Goal: Task Accomplishment & Management: Manage account settings

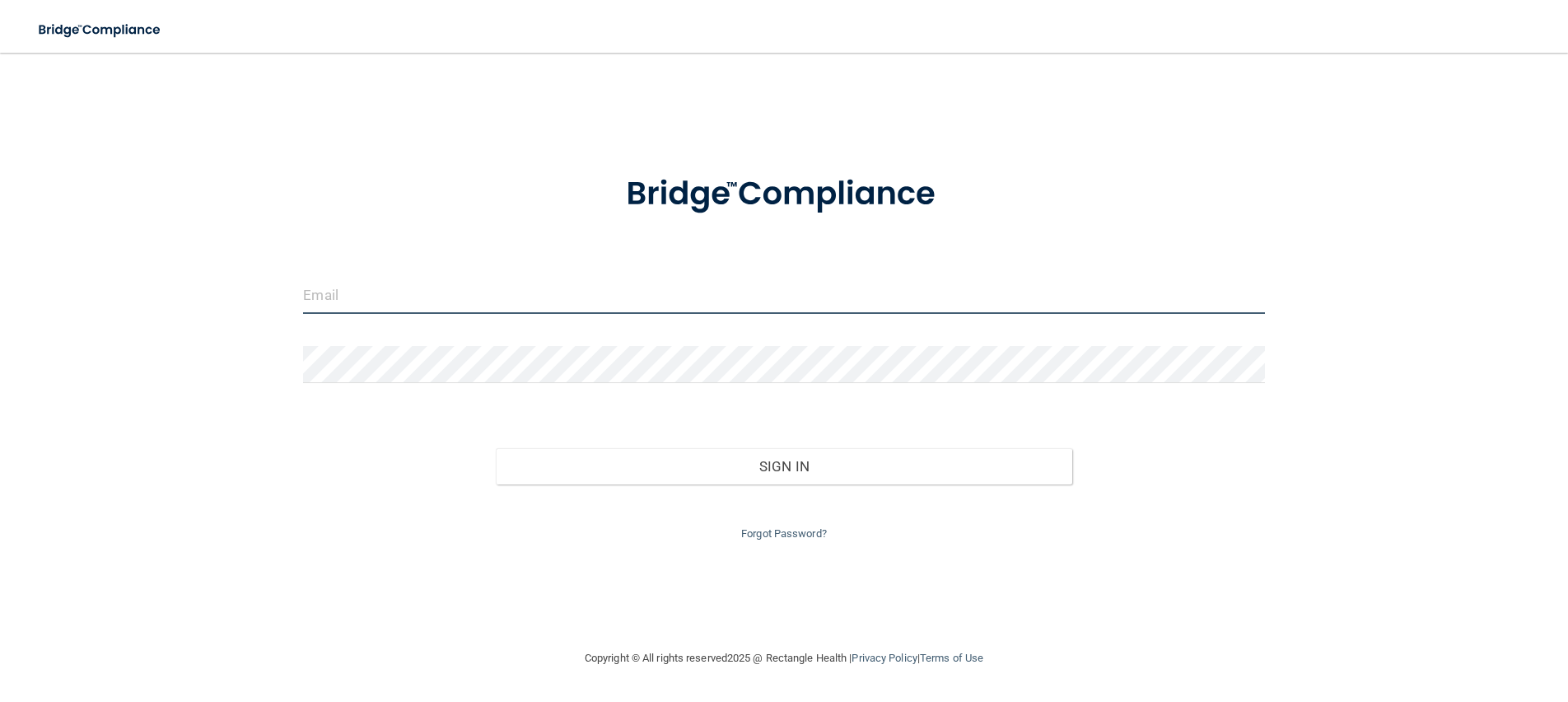
click at [425, 292] on input "email" at bounding box center [783, 295] width 961 height 37
type input "[EMAIL_ADDRESS][DOMAIN_NAME]"
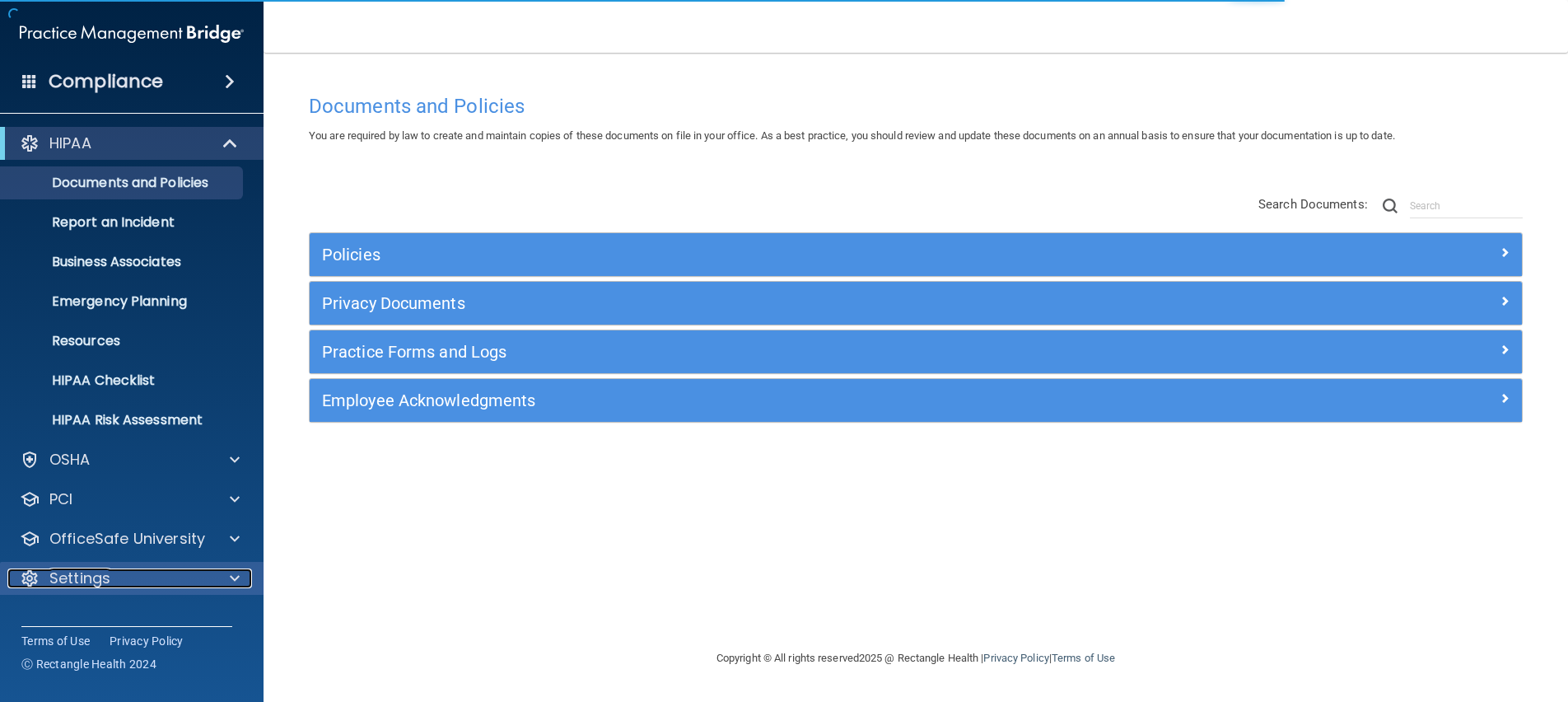
click at [150, 573] on div "Settings" at bounding box center [109, 578] width 204 height 20
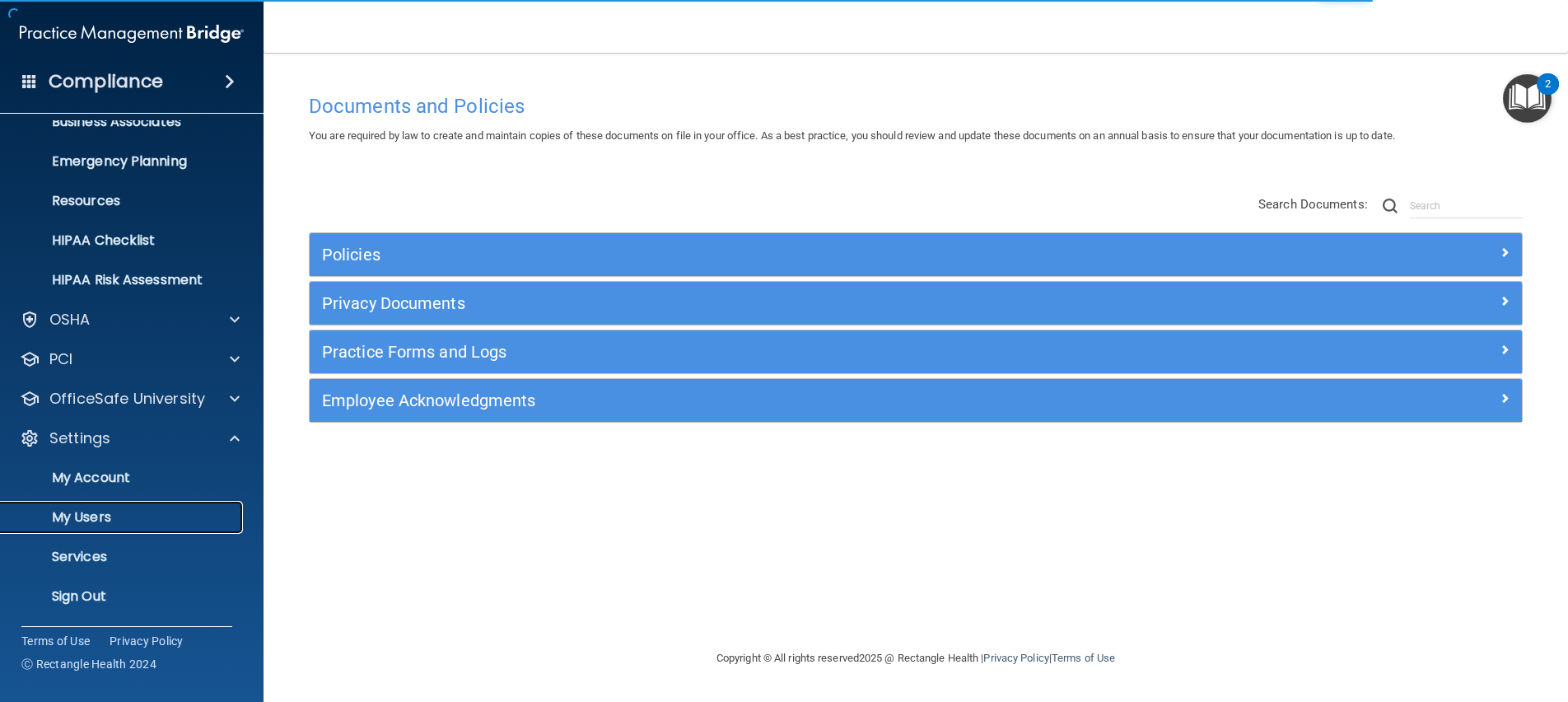
click at [92, 520] on p "My Users" at bounding box center [123, 517] width 225 height 16
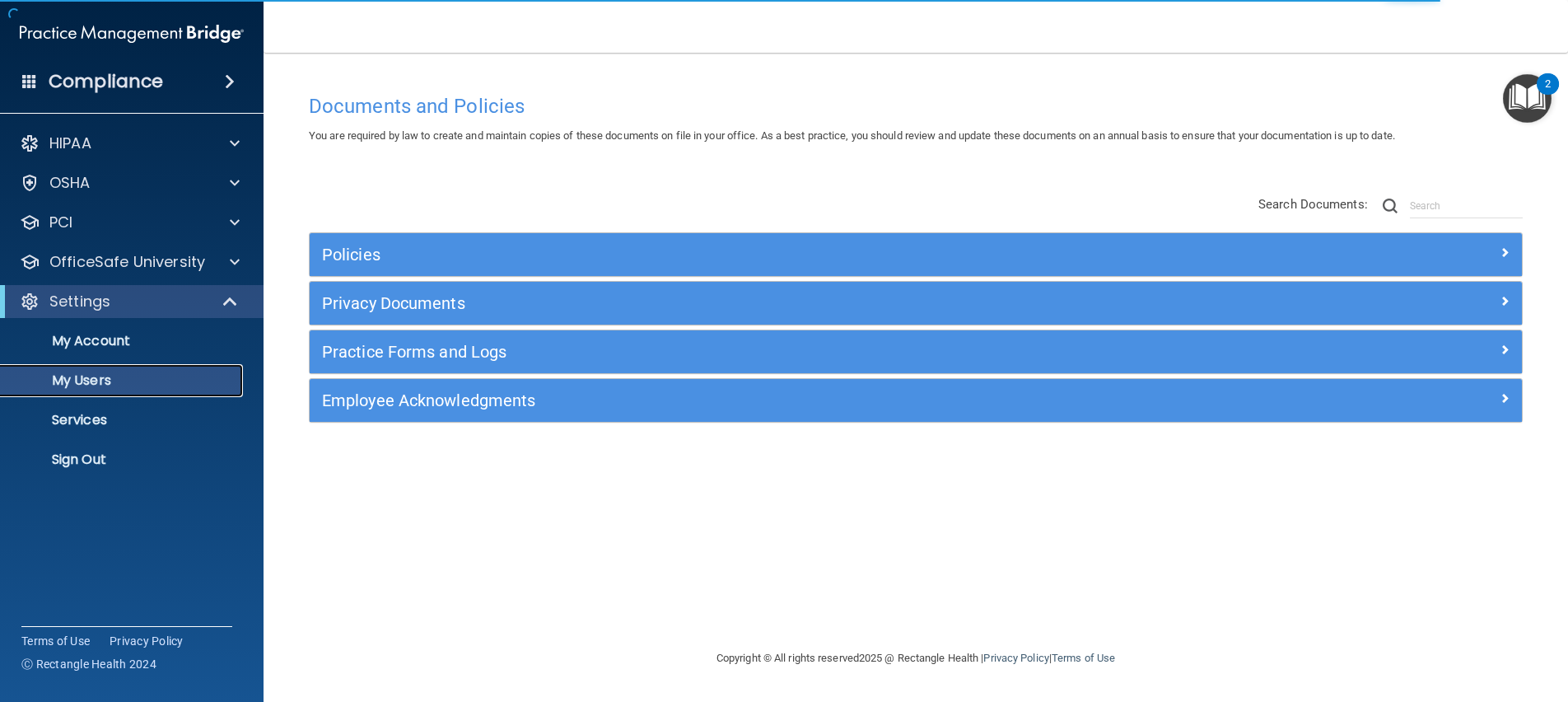
select select "20"
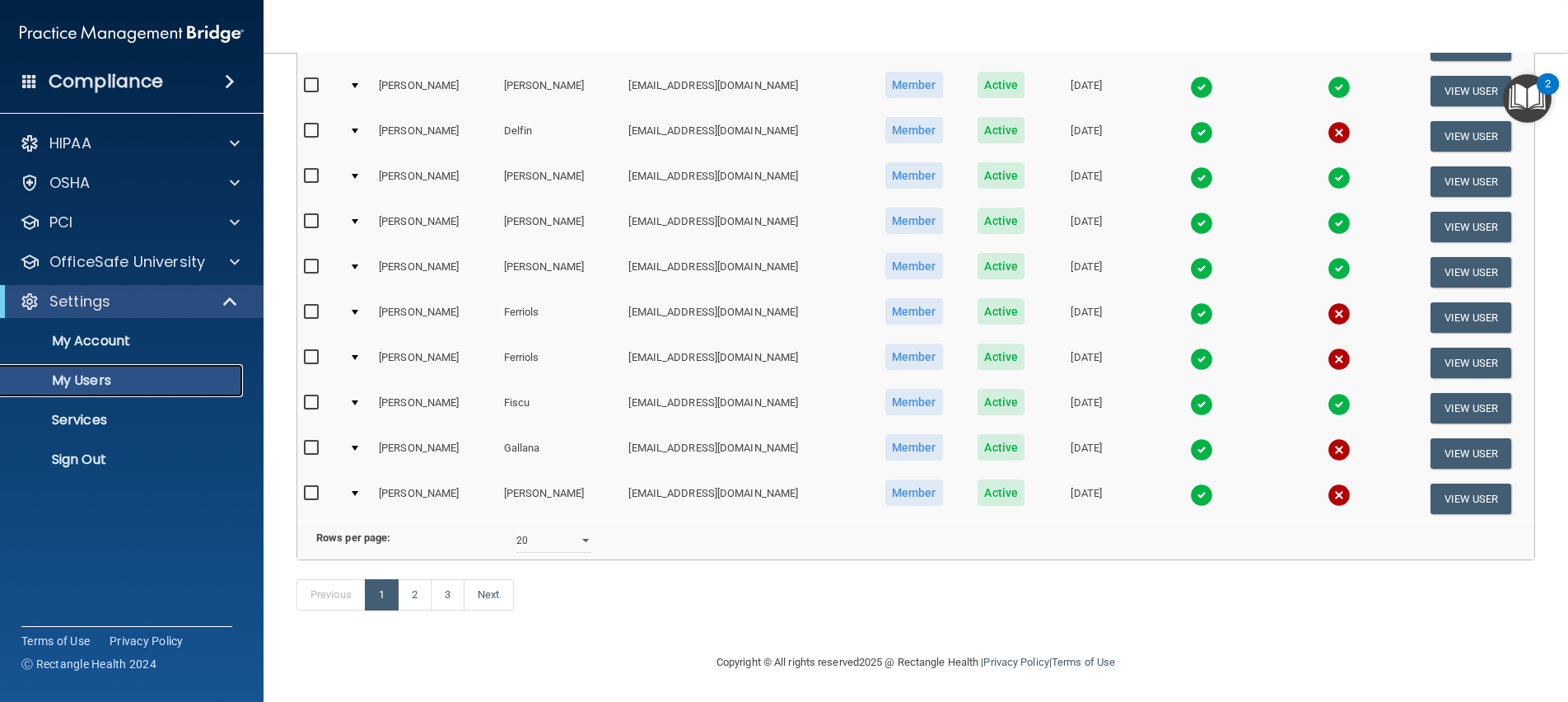
scroll to position [636, 0]
click at [409, 598] on link "2" at bounding box center [415, 595] width 34 height 31
select select "20"
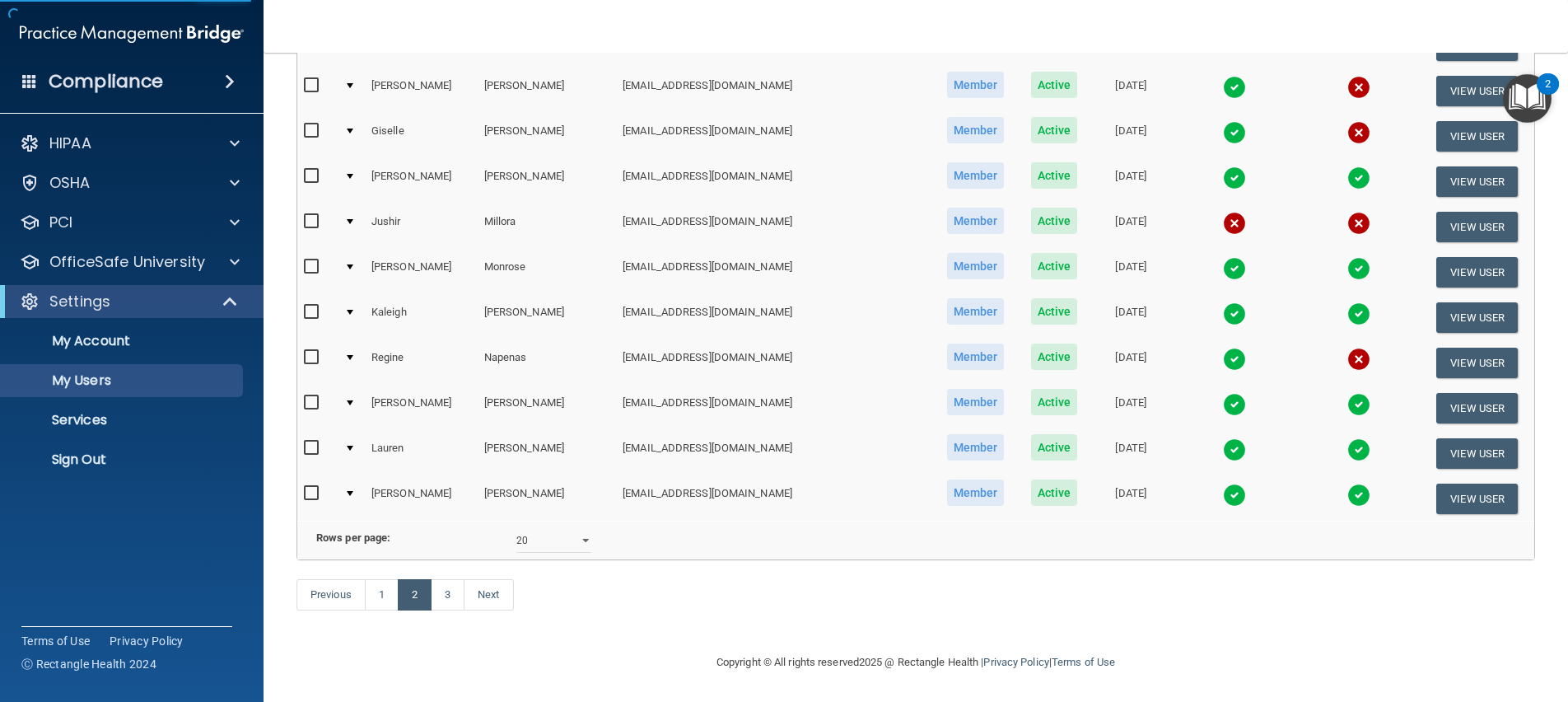
scroll to position [635, 0]
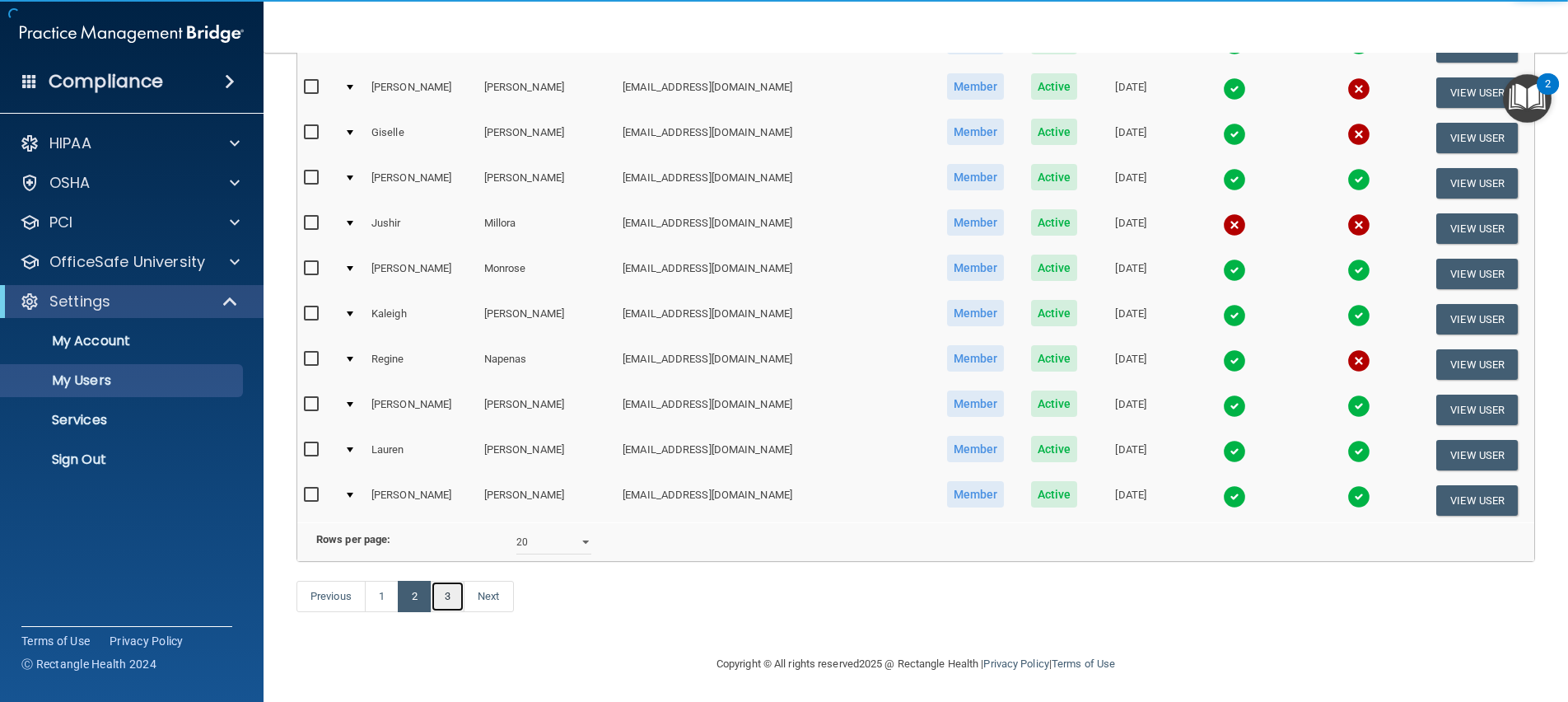
click at [448, 602] on link "3" at bounding box center [448, 596] width 34 height 31
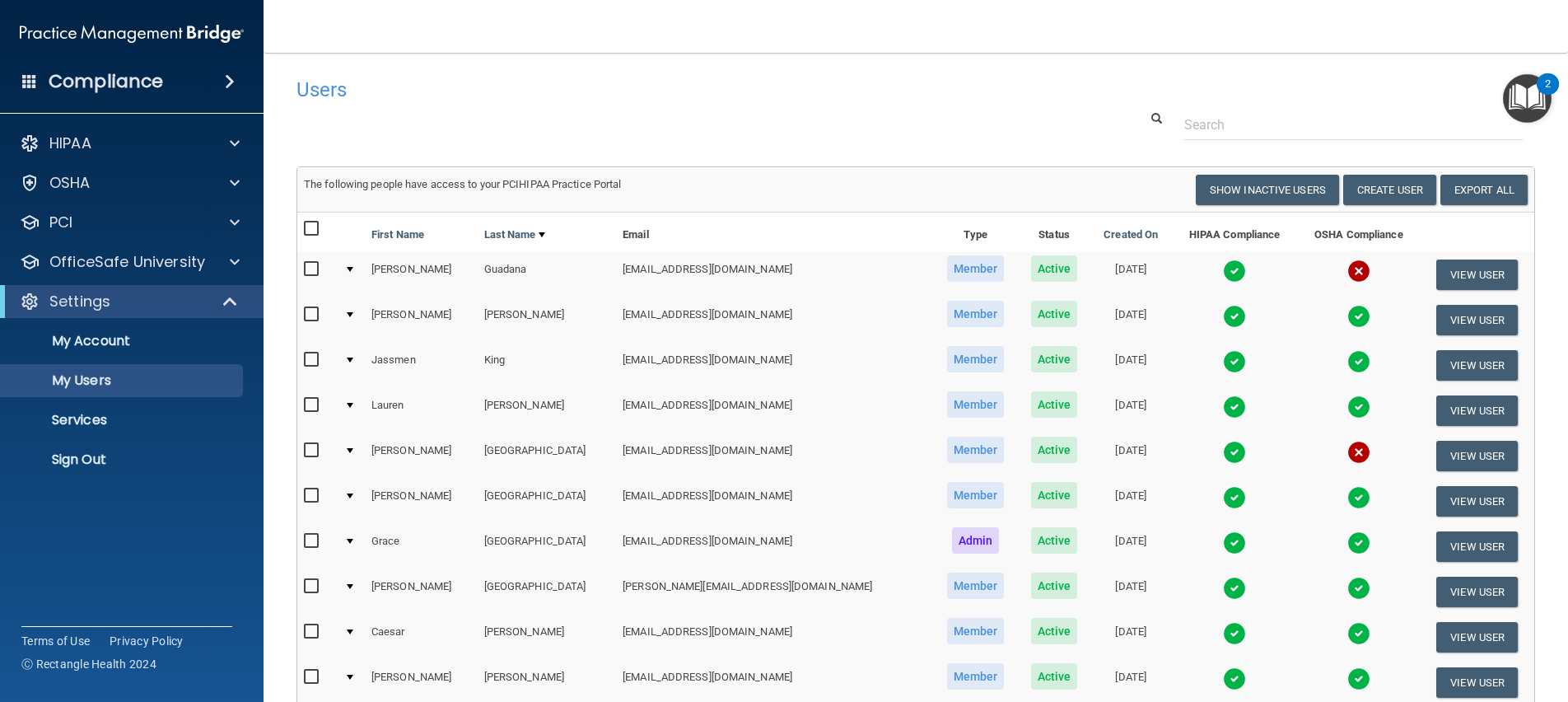
select select "20"
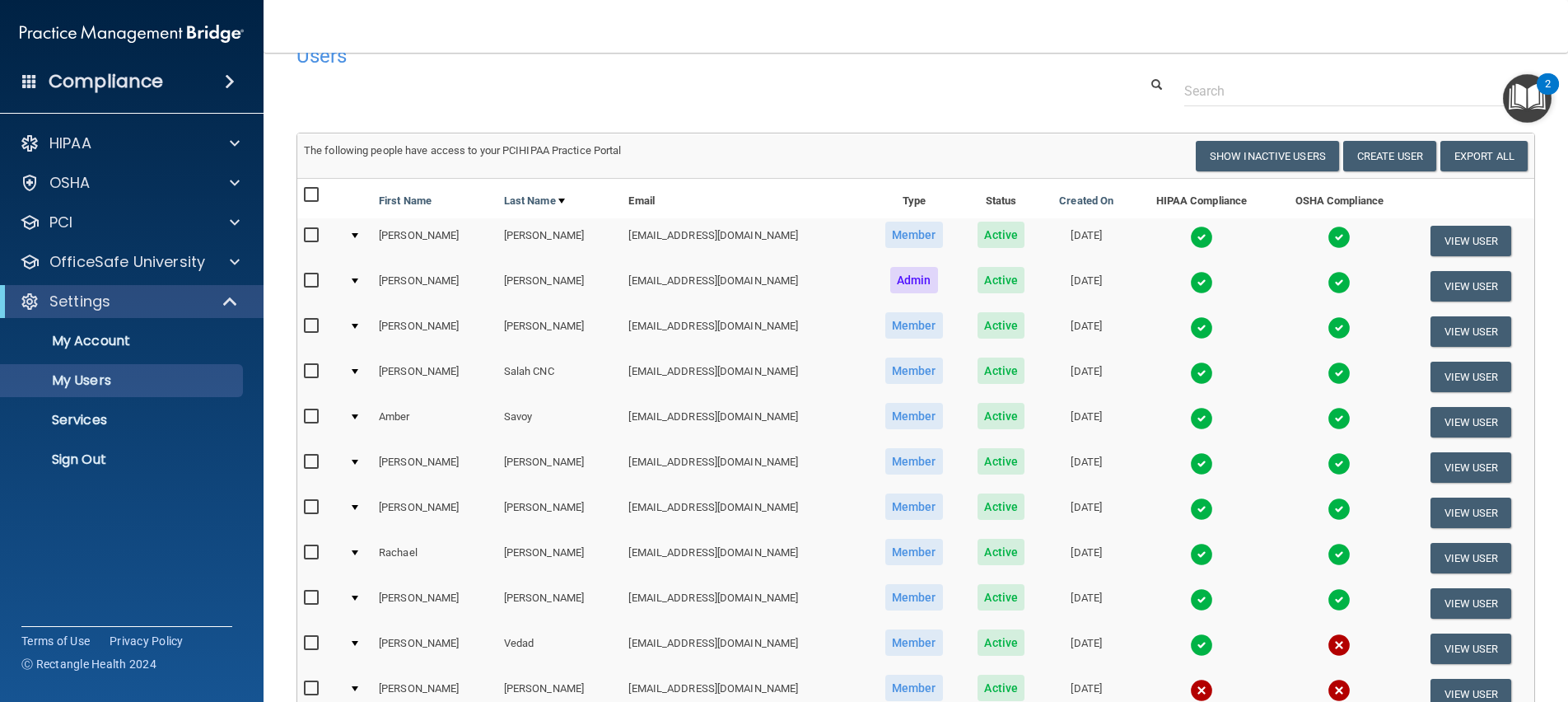
scroll to position [33, 0]
click at [1371, 157] on button "Create User" at bounding box center [1390, 157] width 93 height 31
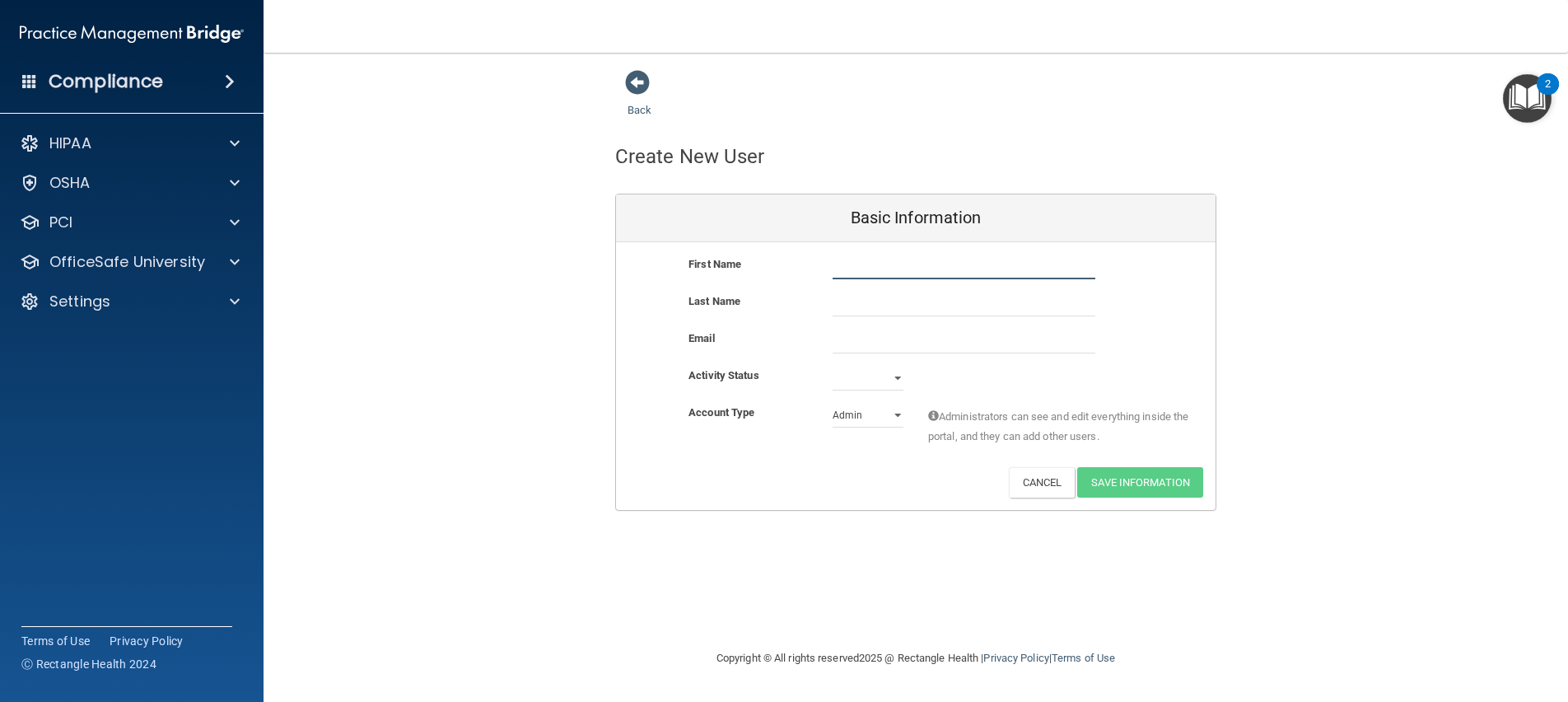
click at [924, 266] on input "text" at bounding box center [964, 267] width 263 height 25
type input "[PERSON_NAME]"
click at [781, 319] on div "Last Name" at bounding box center [916, 311] width 600 height 37
click at [875, 307] on input "text" at bounding box center [964, 304] width 263 height 25
type input "[PERSON_NAME]"
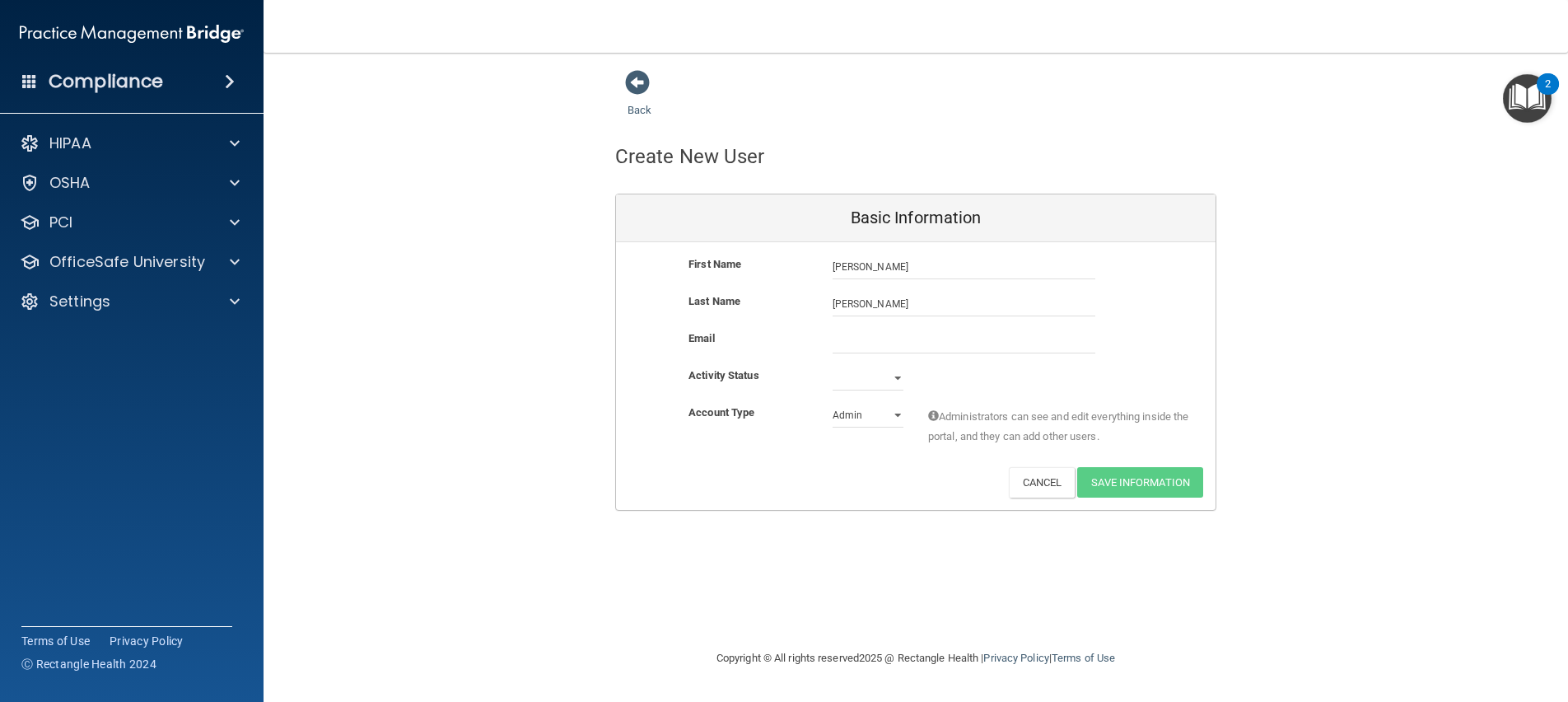
click at [770, 342] on div "Email" at bounding box center [748, 338] width 144 height 20
click at [872, 346] on input "email" at bounding box center [964, 340] width 263 height 25
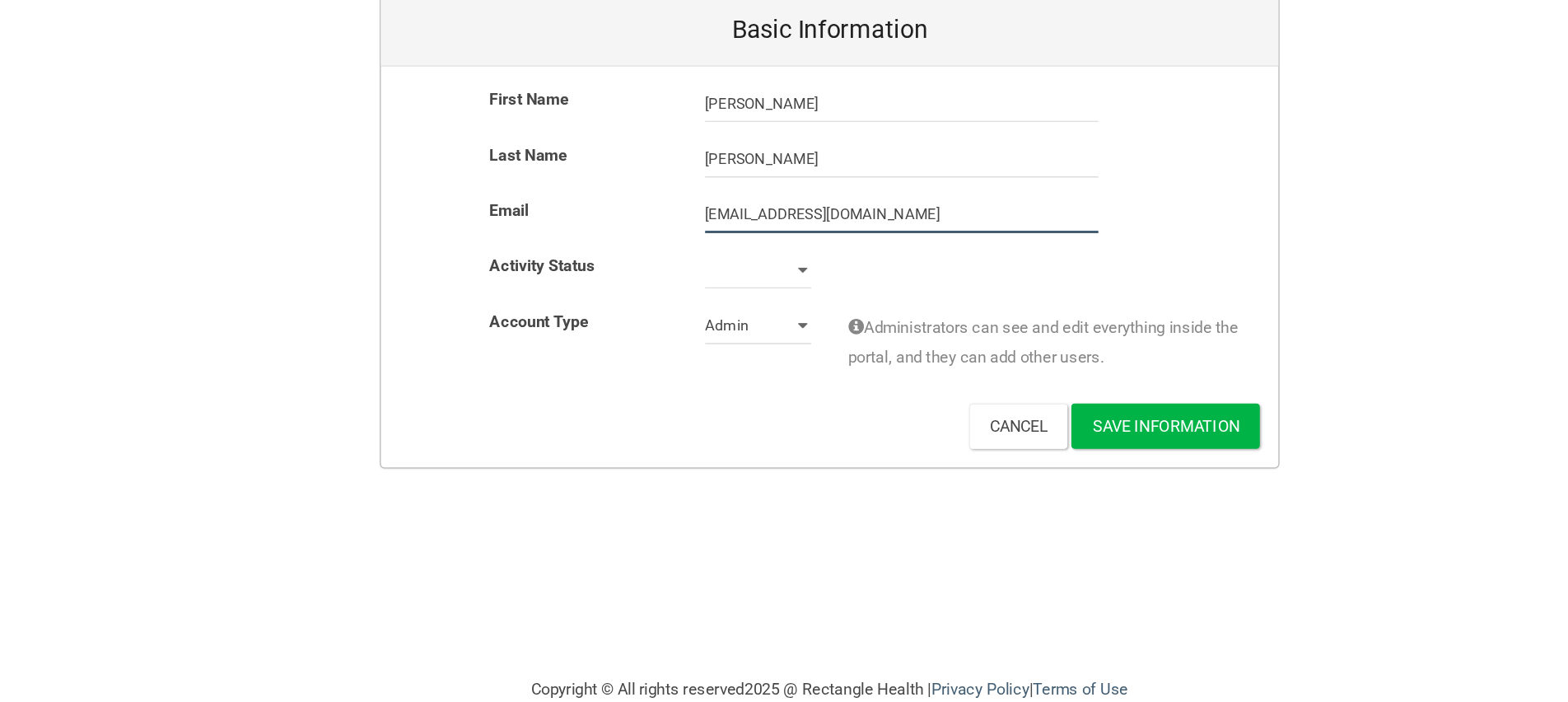
type input "[EMAIL_ADDRESS][DOMAIN_NAME]"
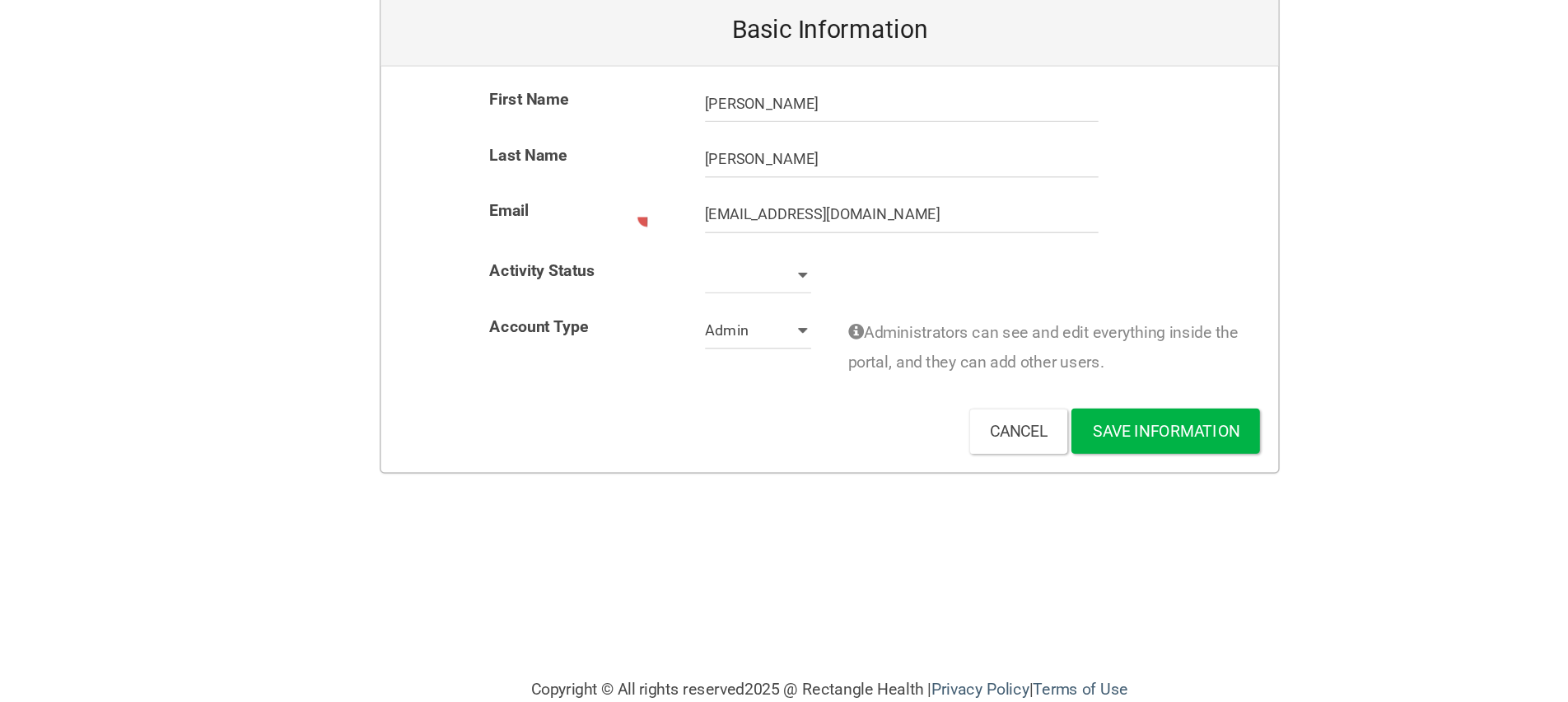
click at [783, 423] on div "Account Type Practice Admin Admin Member Financial Institution Business Associa…" at bounding box center [916, 432] width 600 height 52
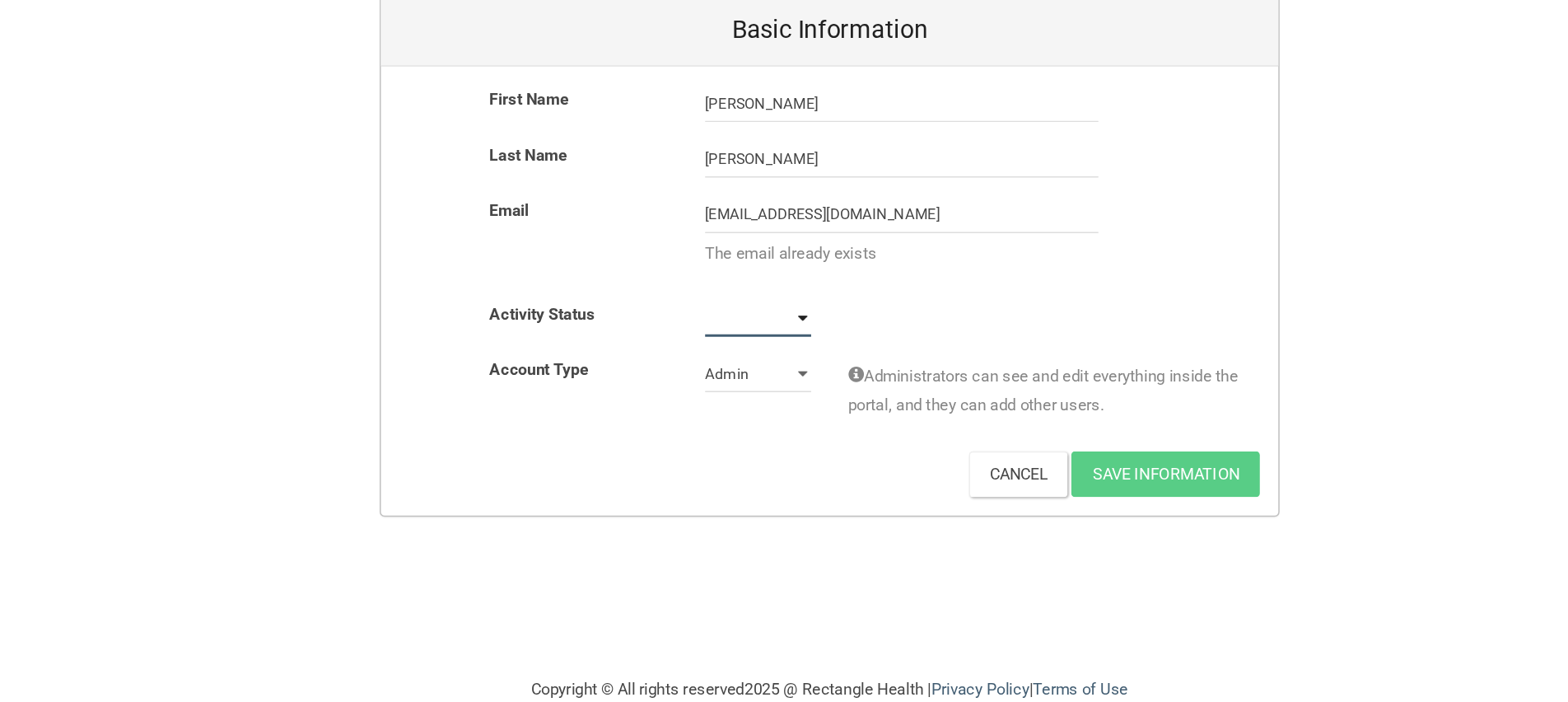
click at [898, 412] on select "Active Inactive" at bounding box center [867, 410] width 70 height 25
click at [1042, 514] on button "Cancel" at bounding box center [1042, 514] width 67 height 31
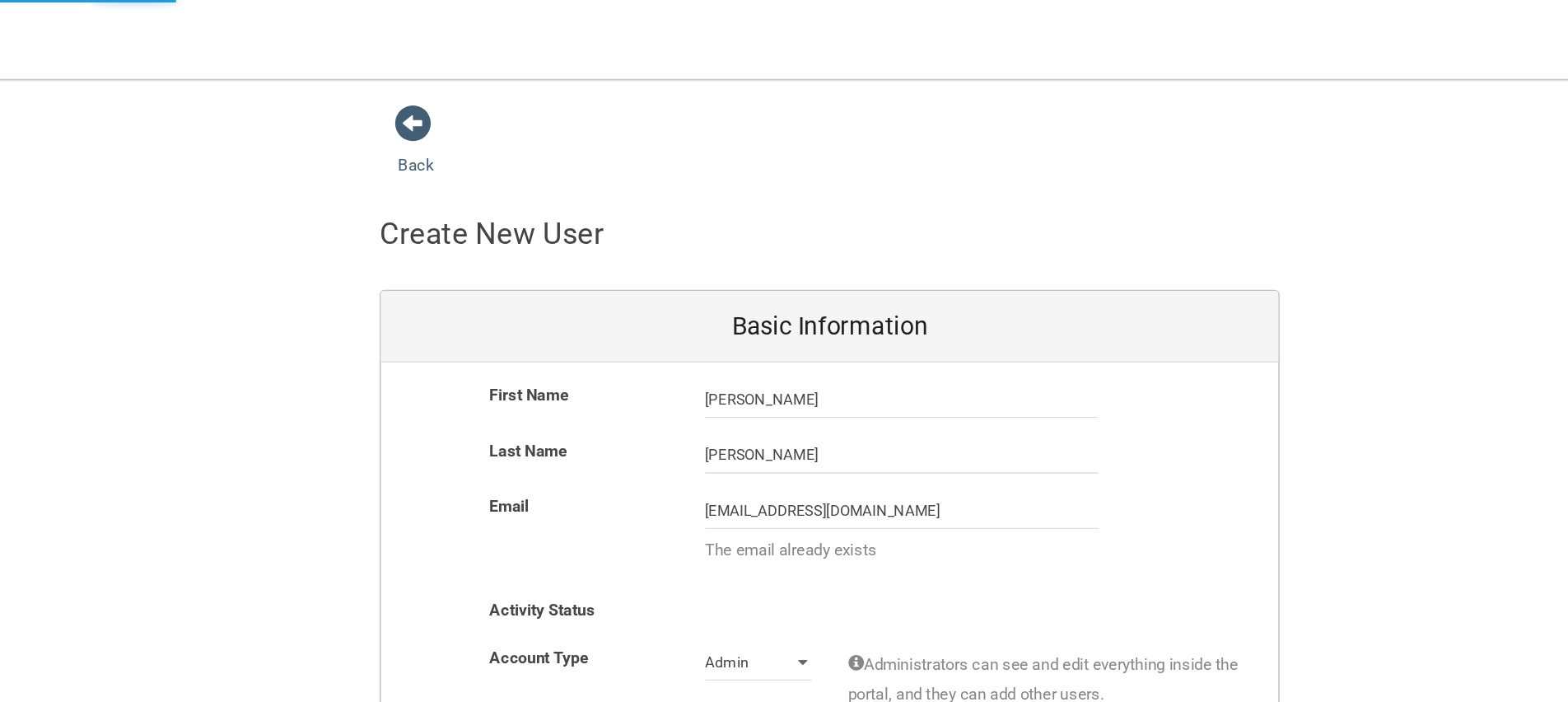
select select "20"
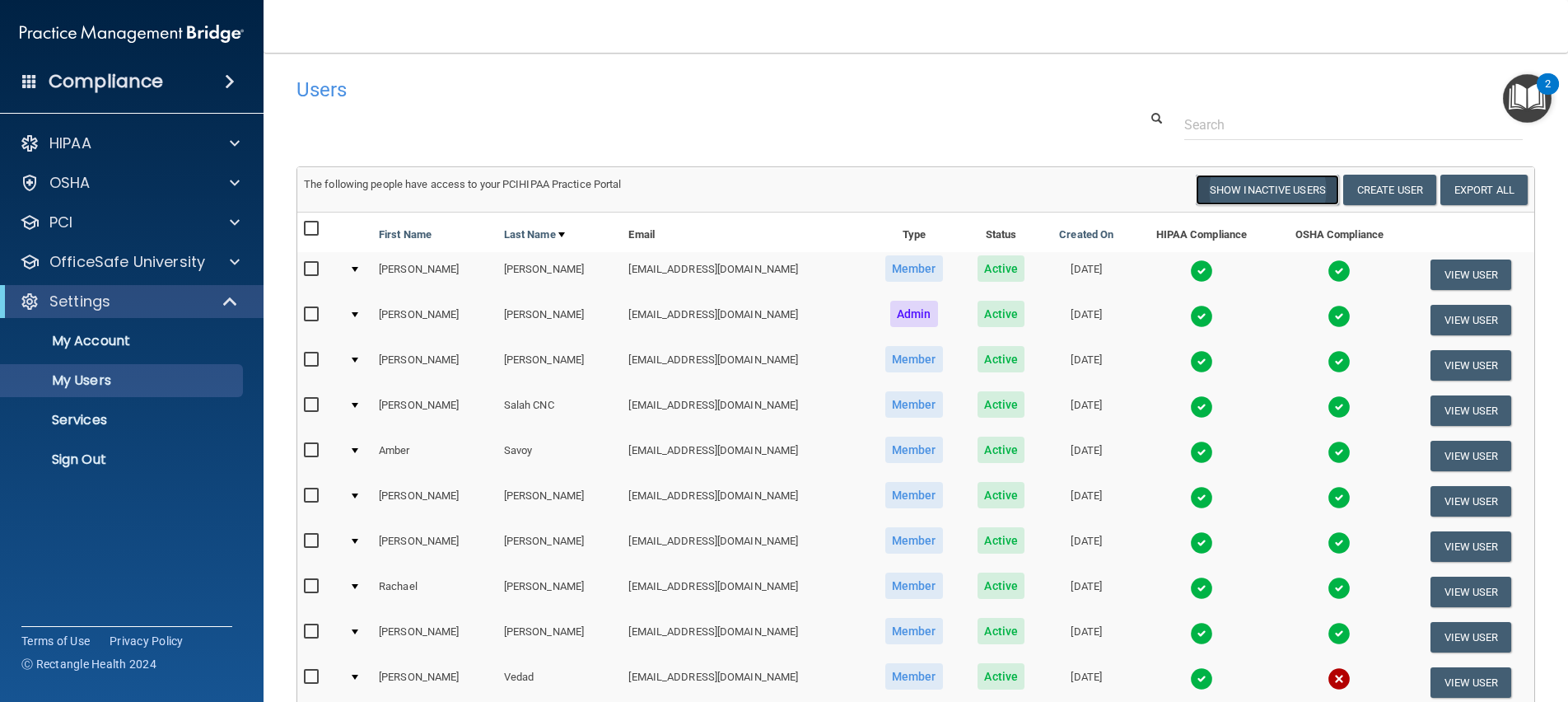
click at [1284, 188] on button "Show Inactive Users" at bounding box center [1268, 190] width 143 height 31
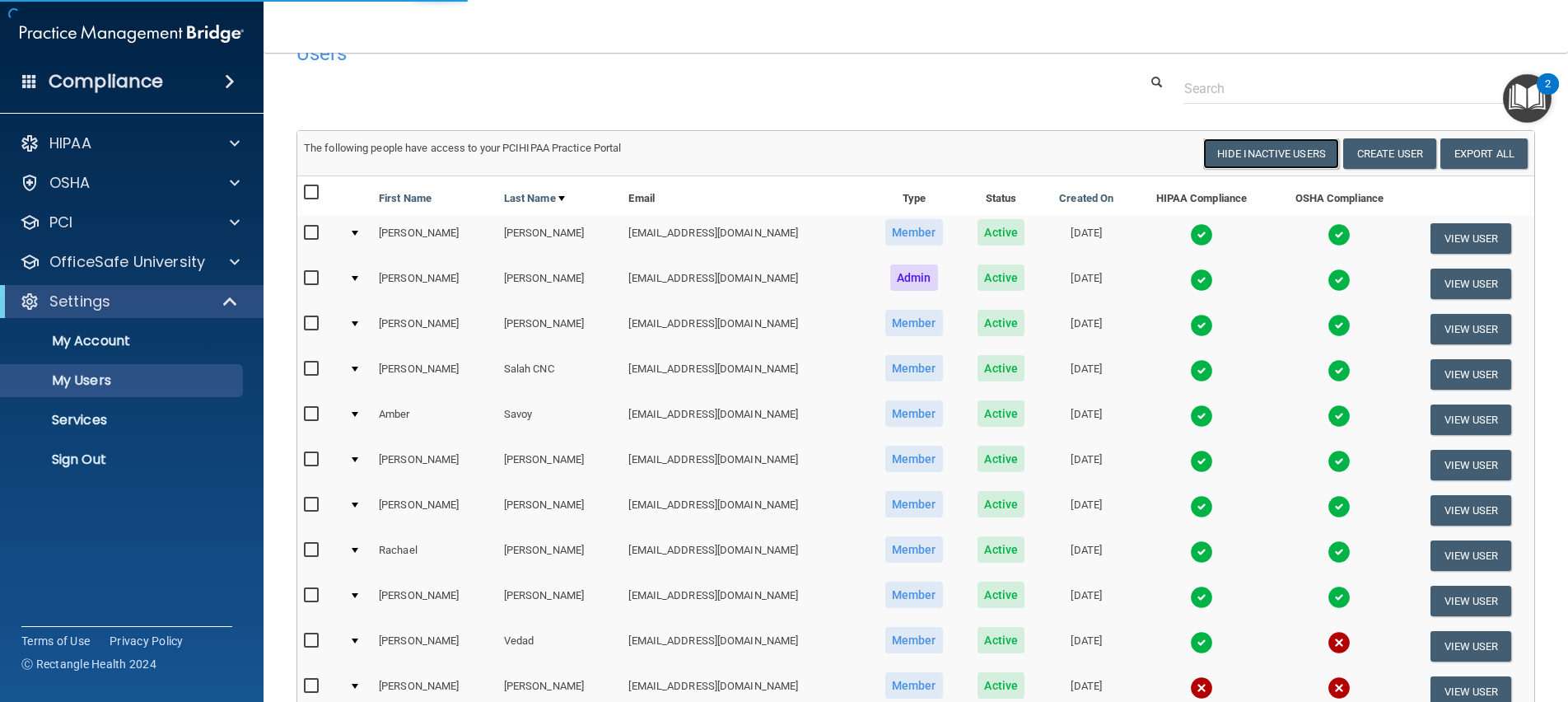
scroll to position [91, 0]
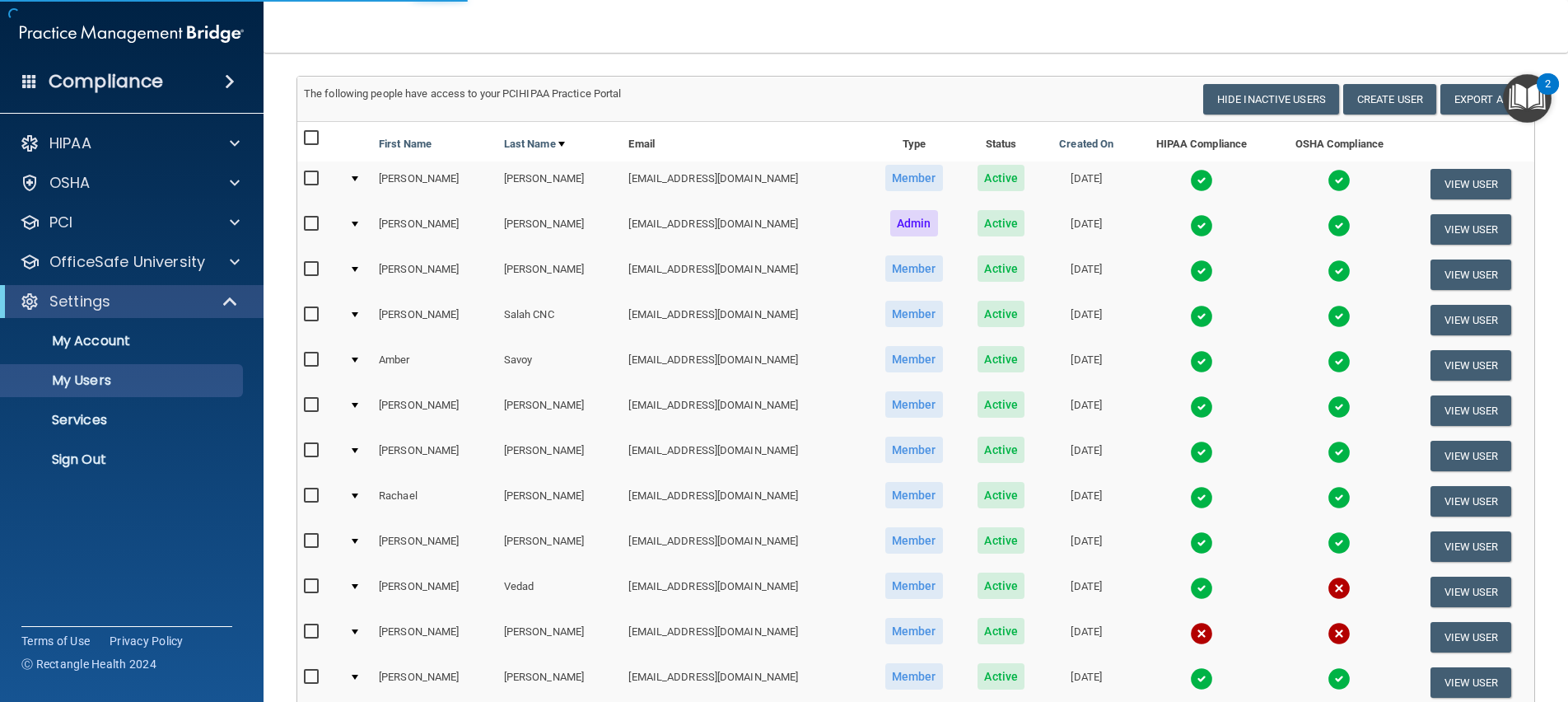
select select "20"
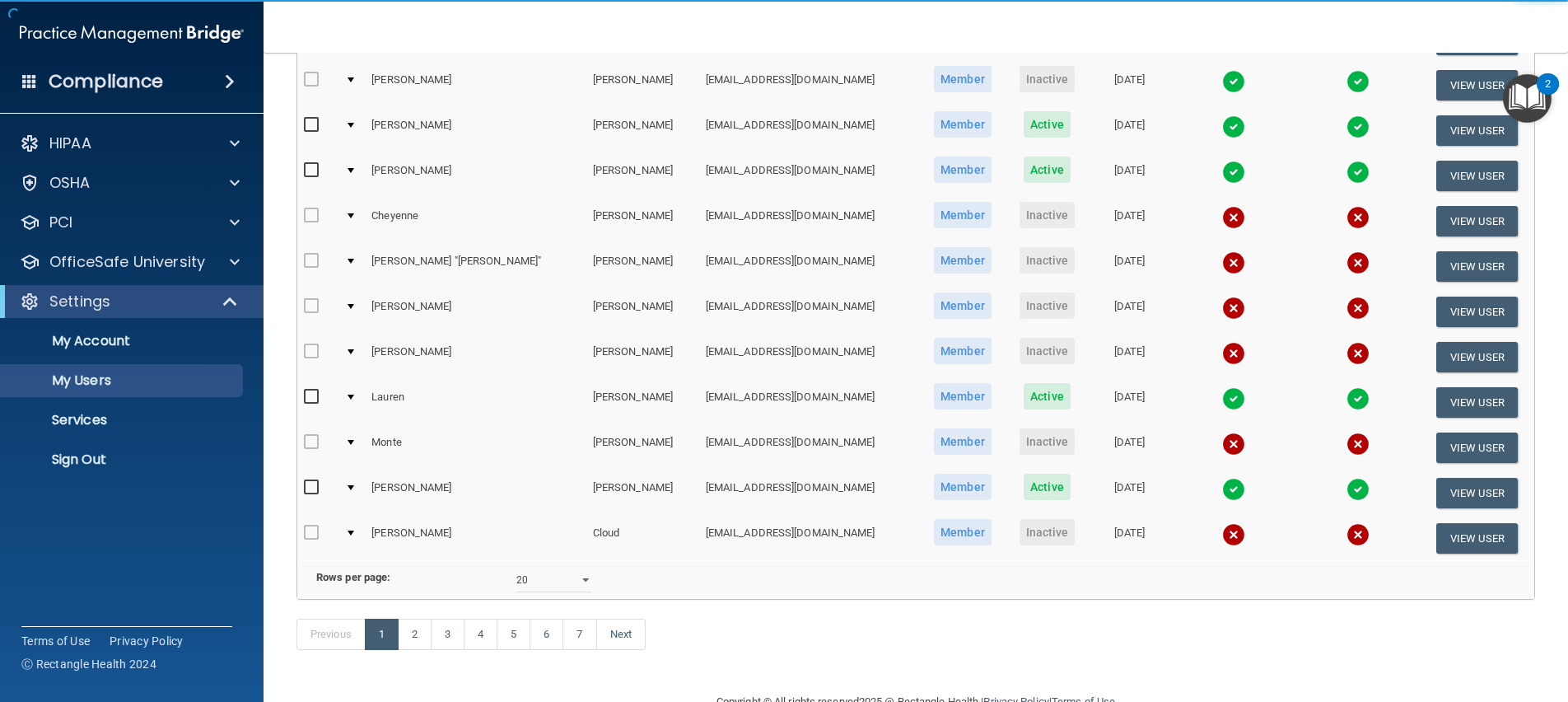
scroll to position [637, 0]
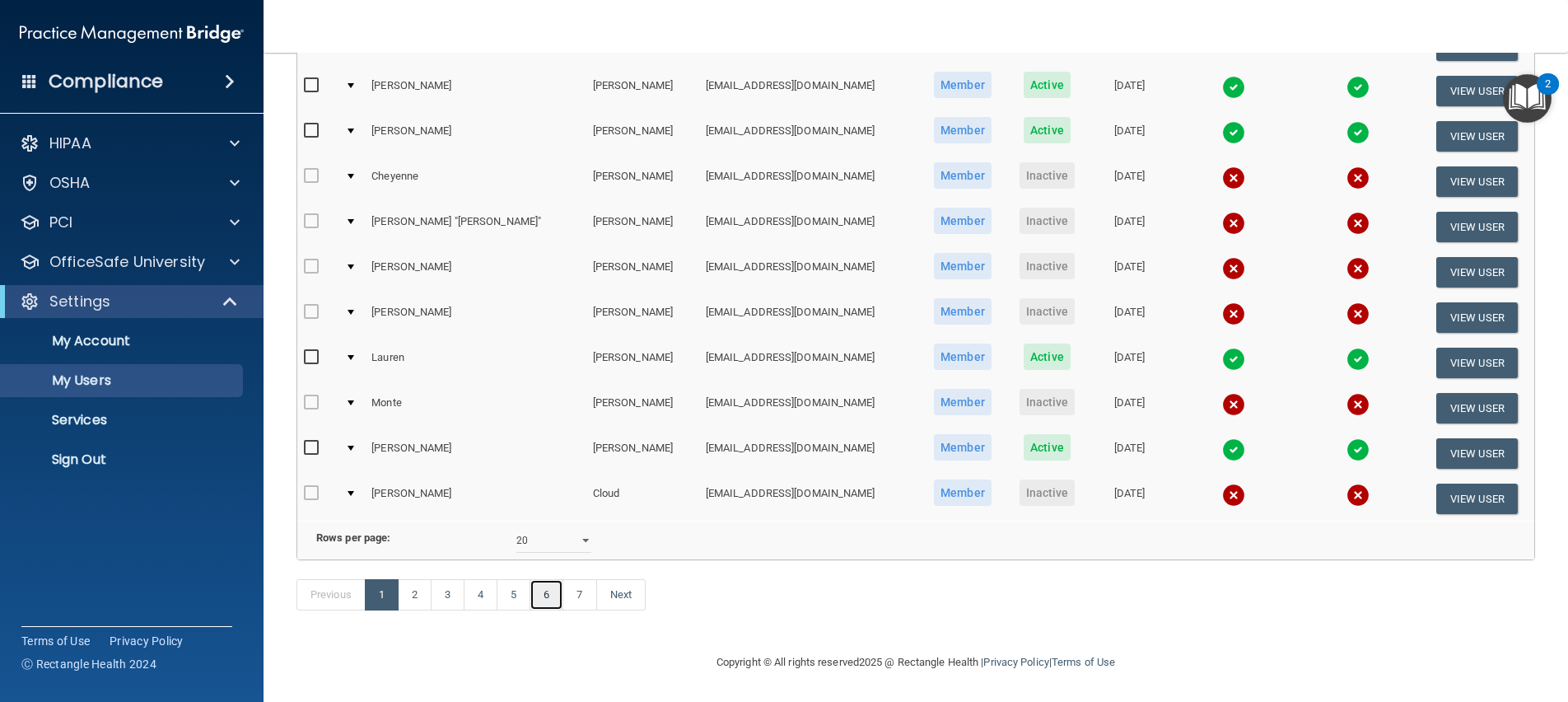
click at [552, 600] on link "6" at bounding box center [546, 594] width 34 height 31
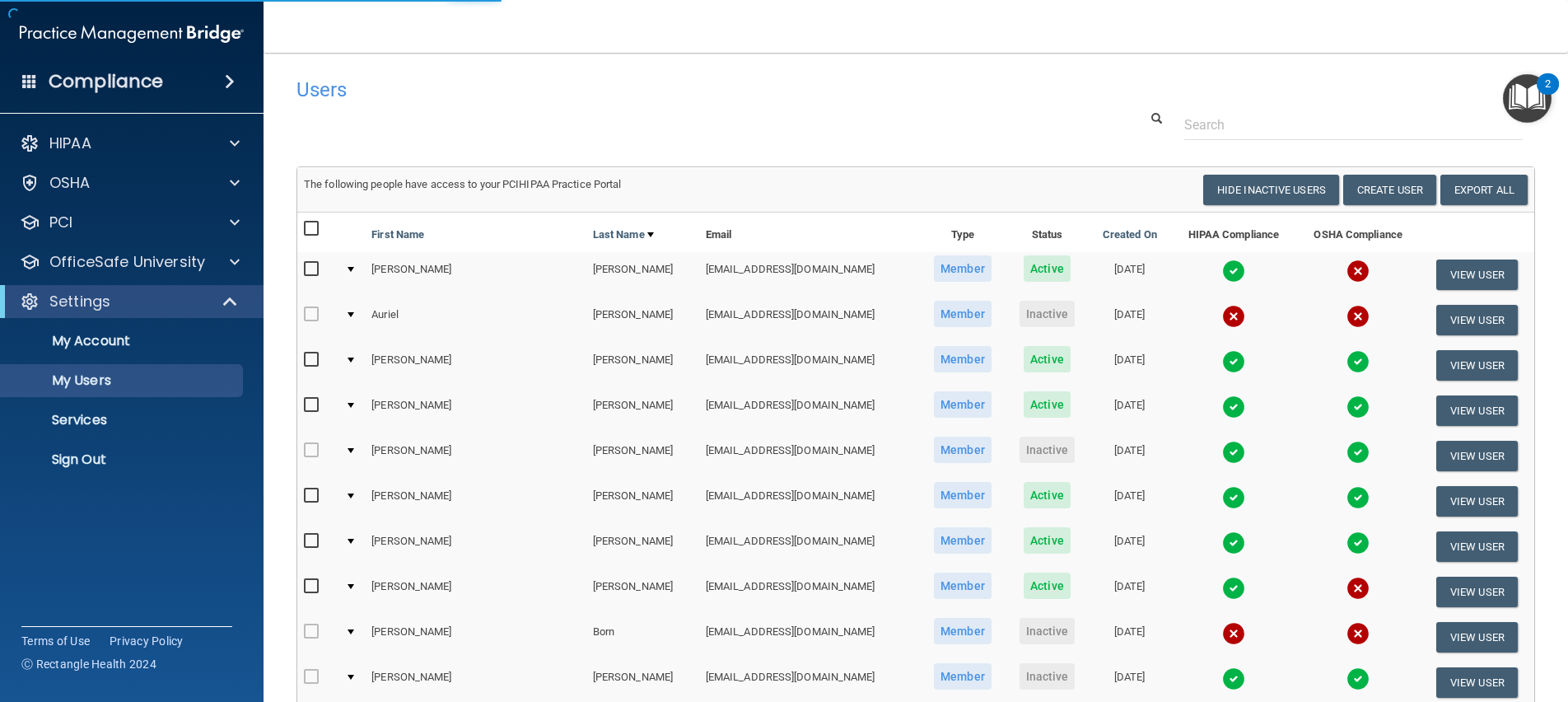
select select "20"
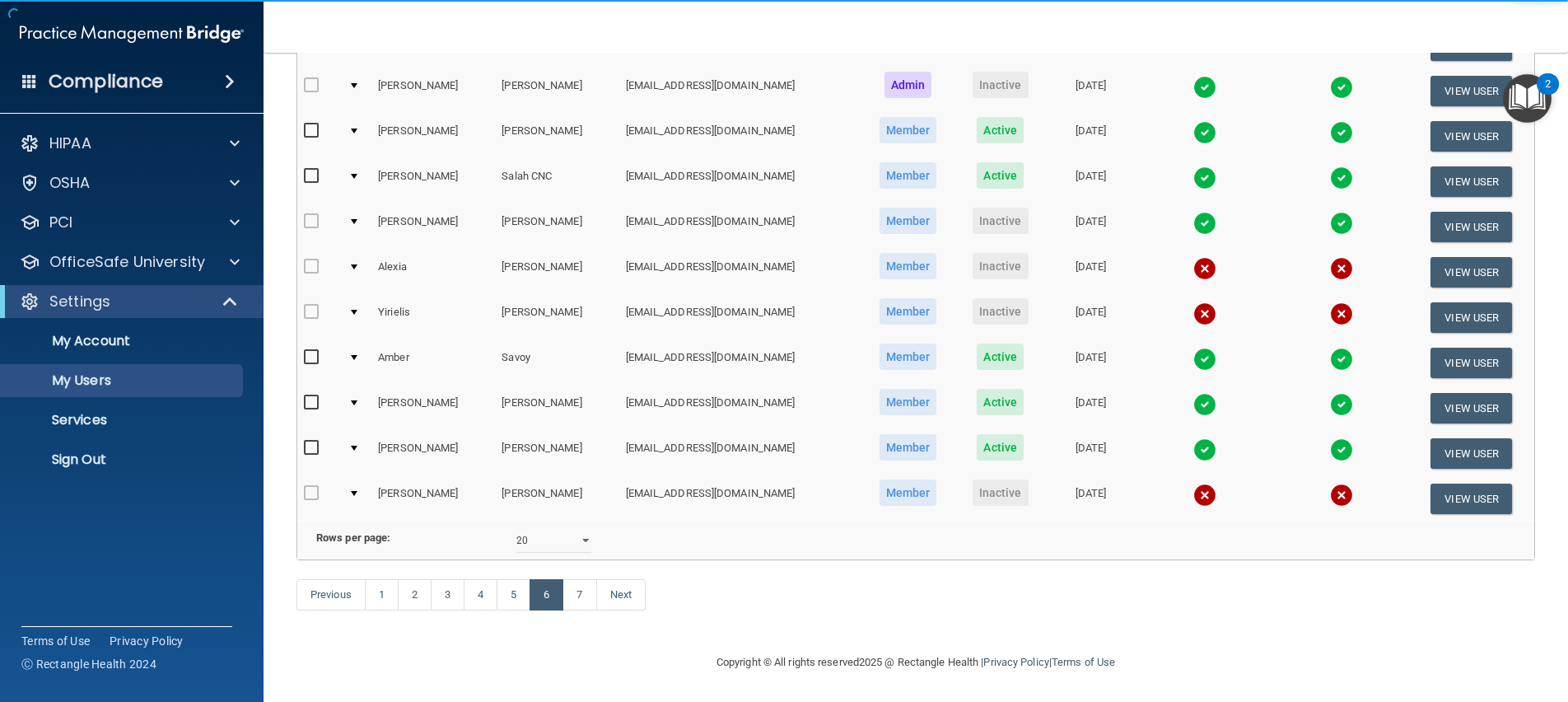
scroll to position [635, 0]
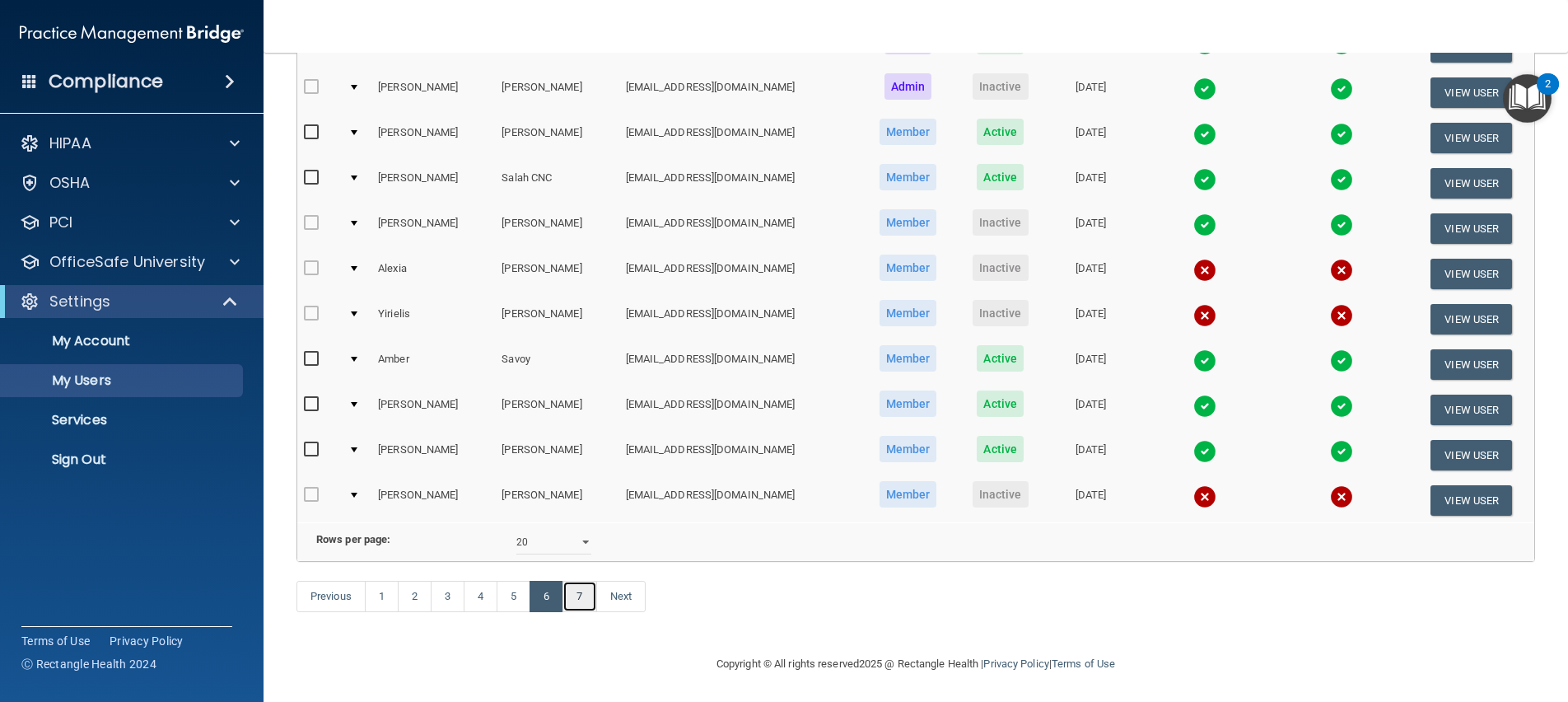
click at [581, 602] on link "7" at bounding box center [580, 596] width 34 height 31
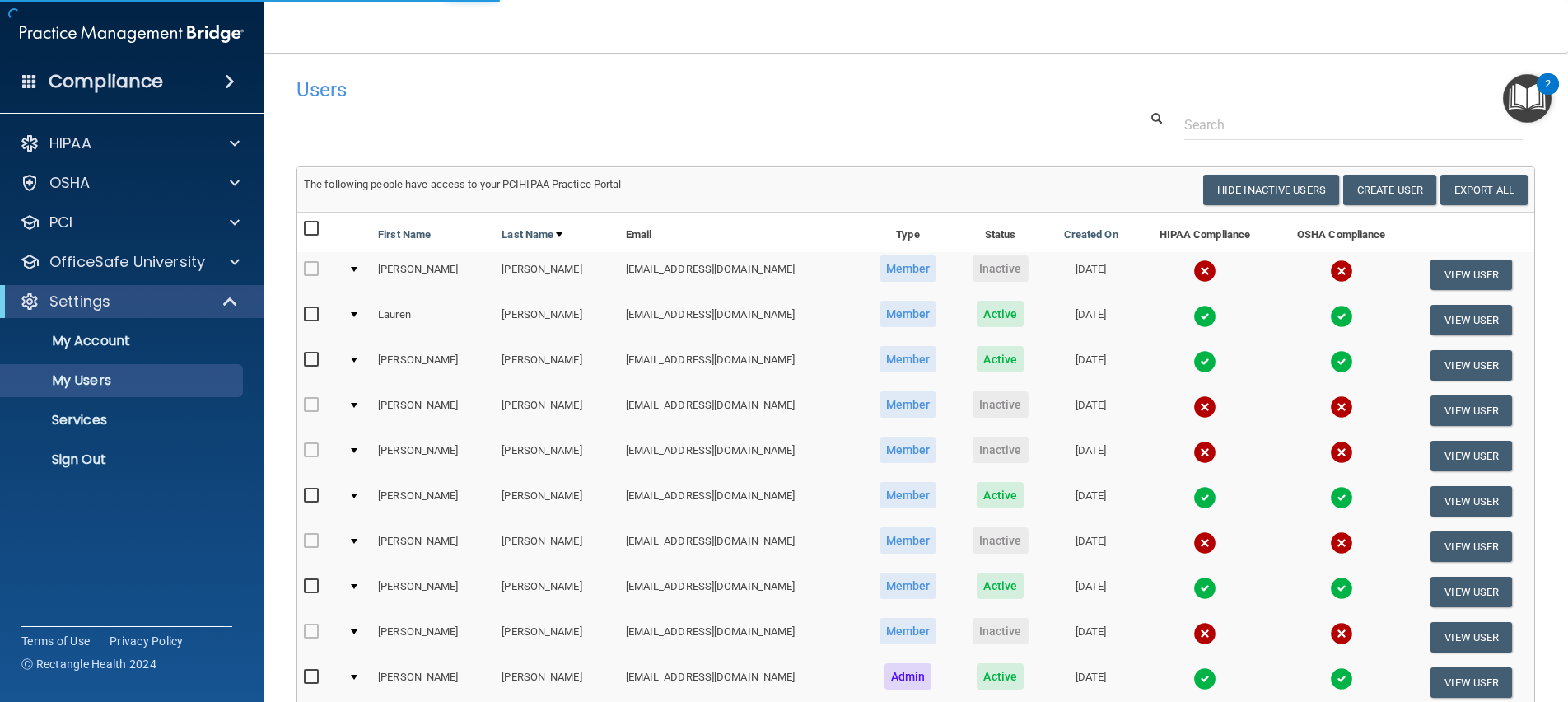
select select "20"
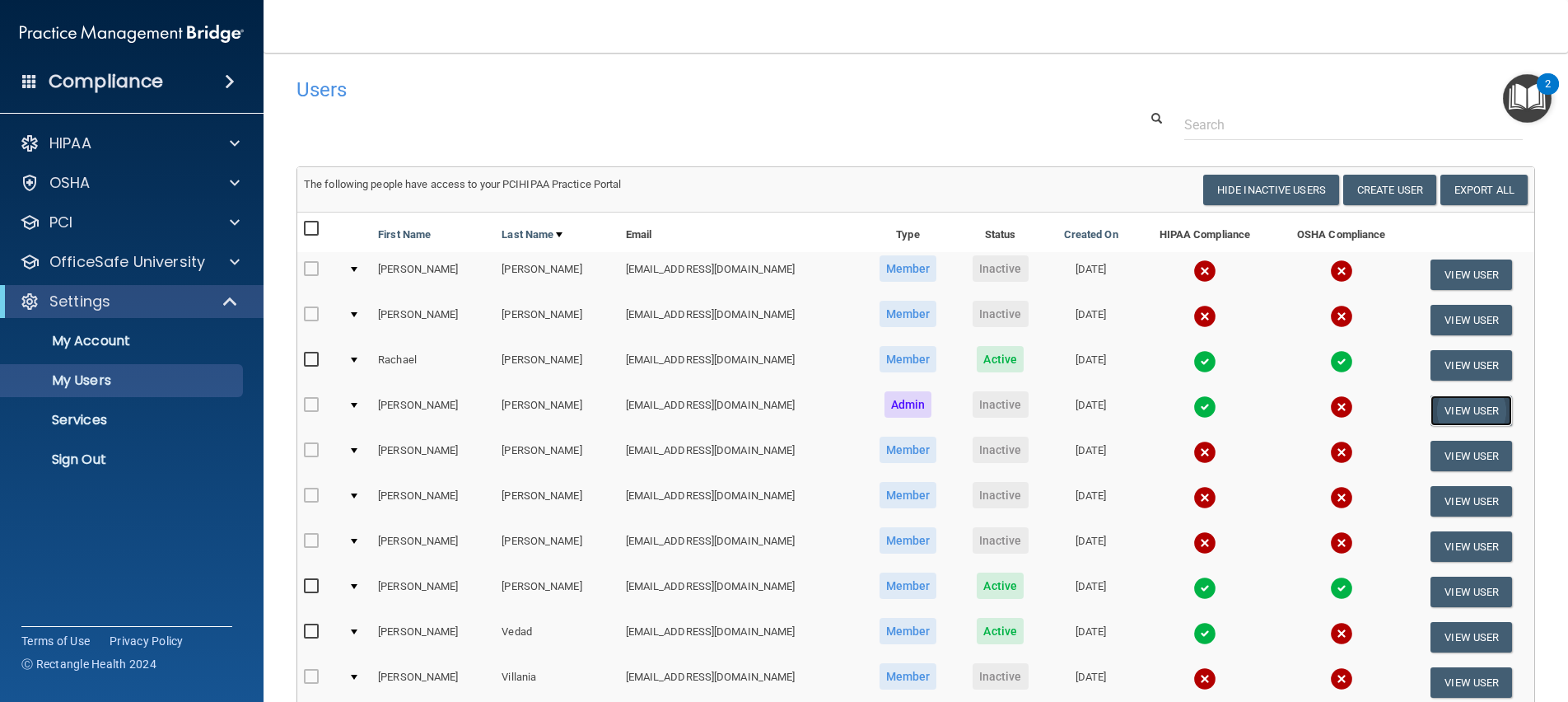
click at [1443, 407] on button "View User" at bounding box center [1471, 411] width 81 height 31
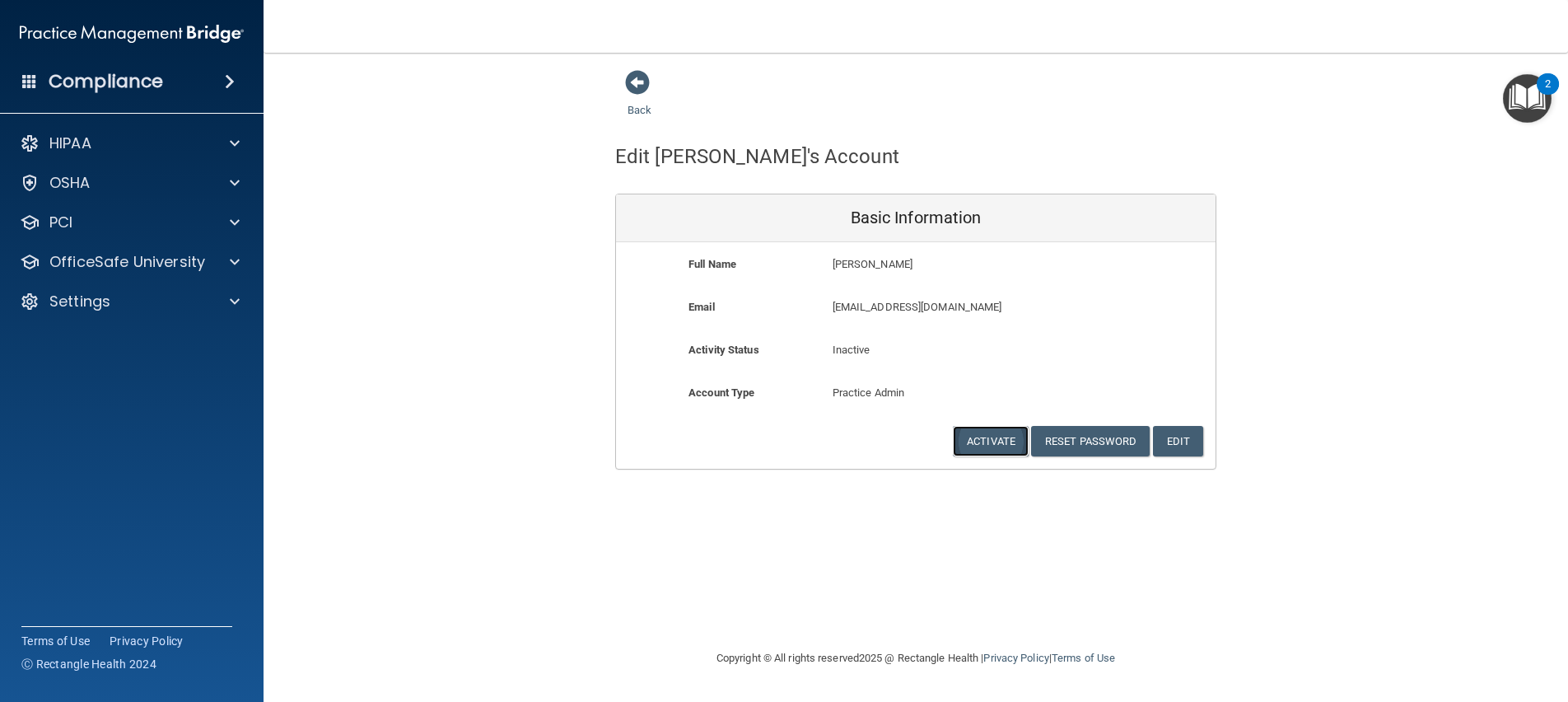
click at [980, 434] on button "Activate" at bounding box center [990, 441] width 76 height 31
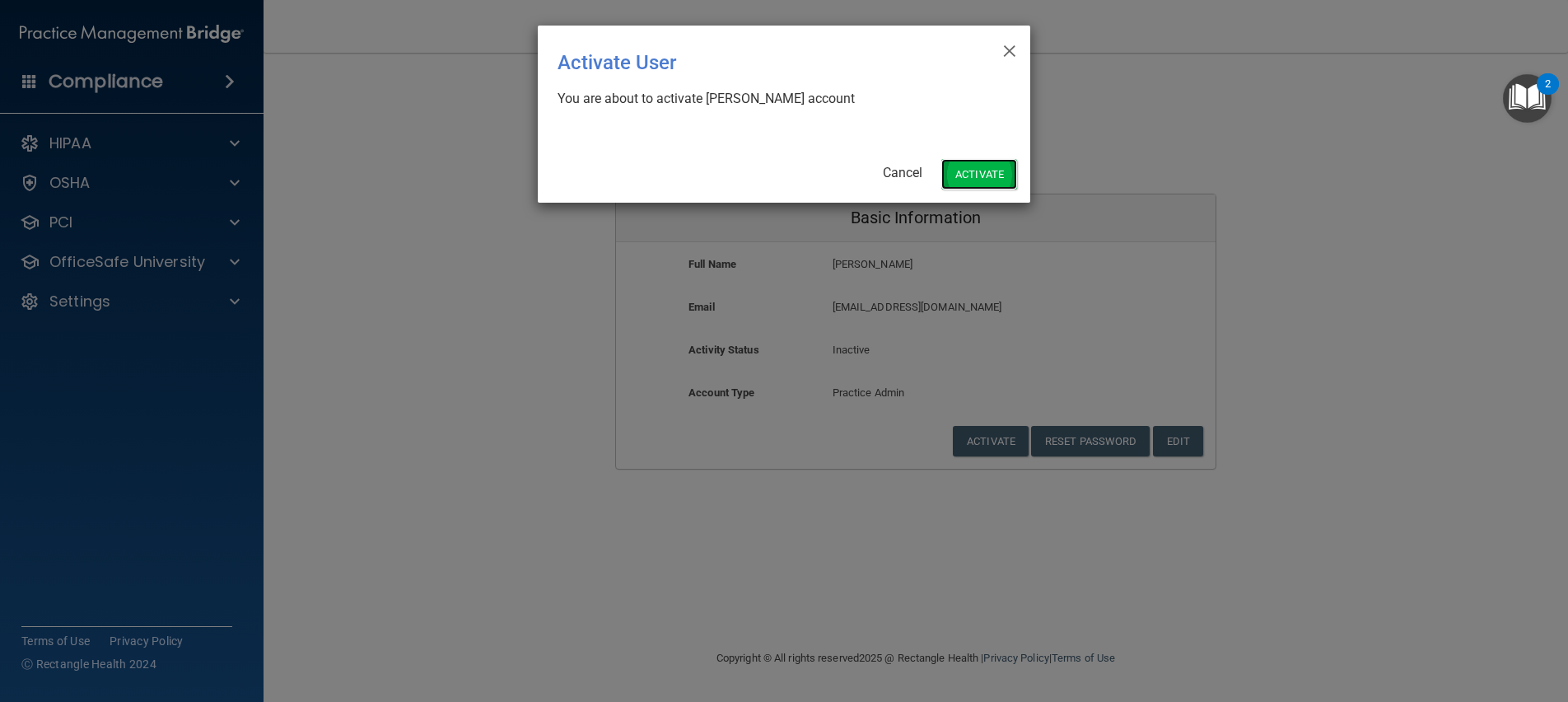
click at [972, 177] on button "Activate" at bounding box center [979, 174] width 76 height 31
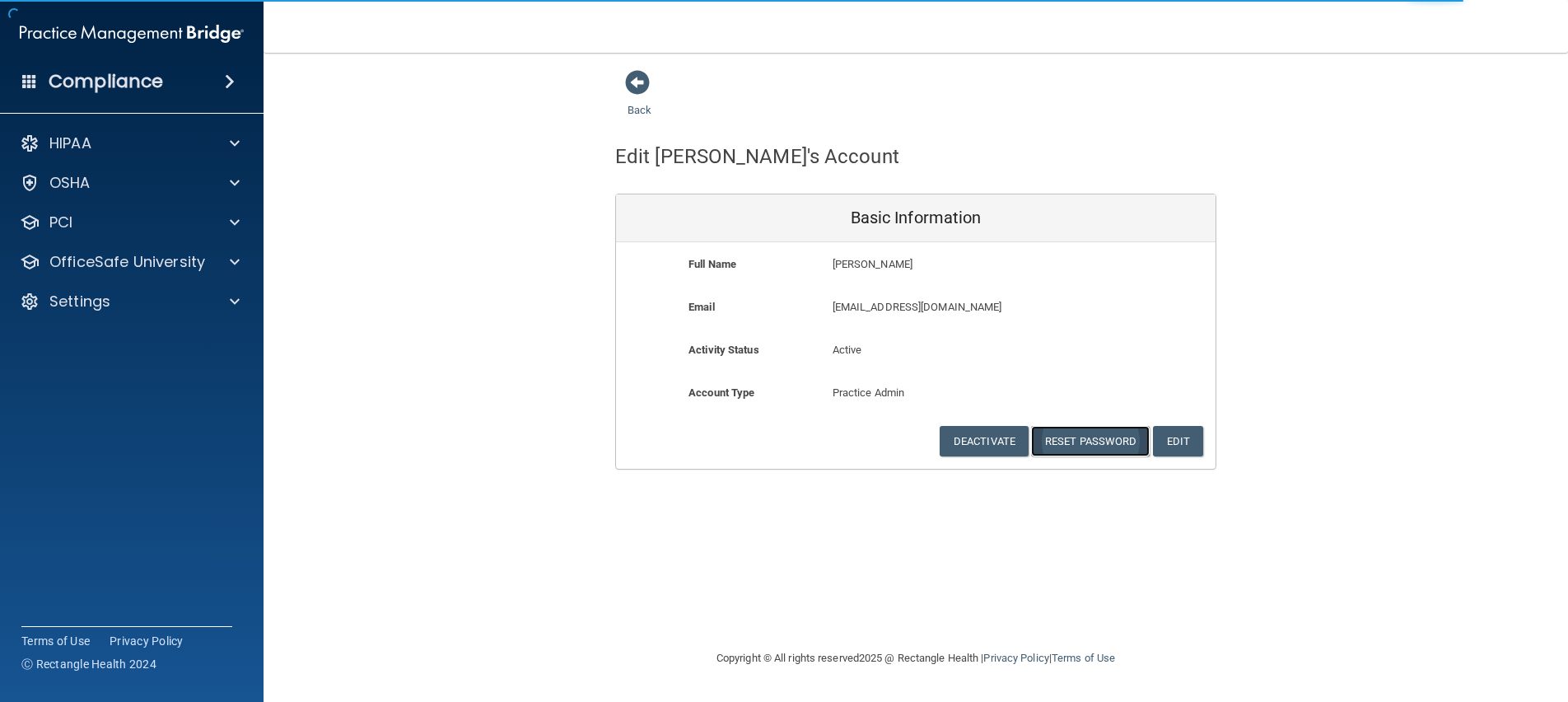
click at [1126, 440] on button "Reset Password" at bounding box center [1090, 441] width 119 height 31
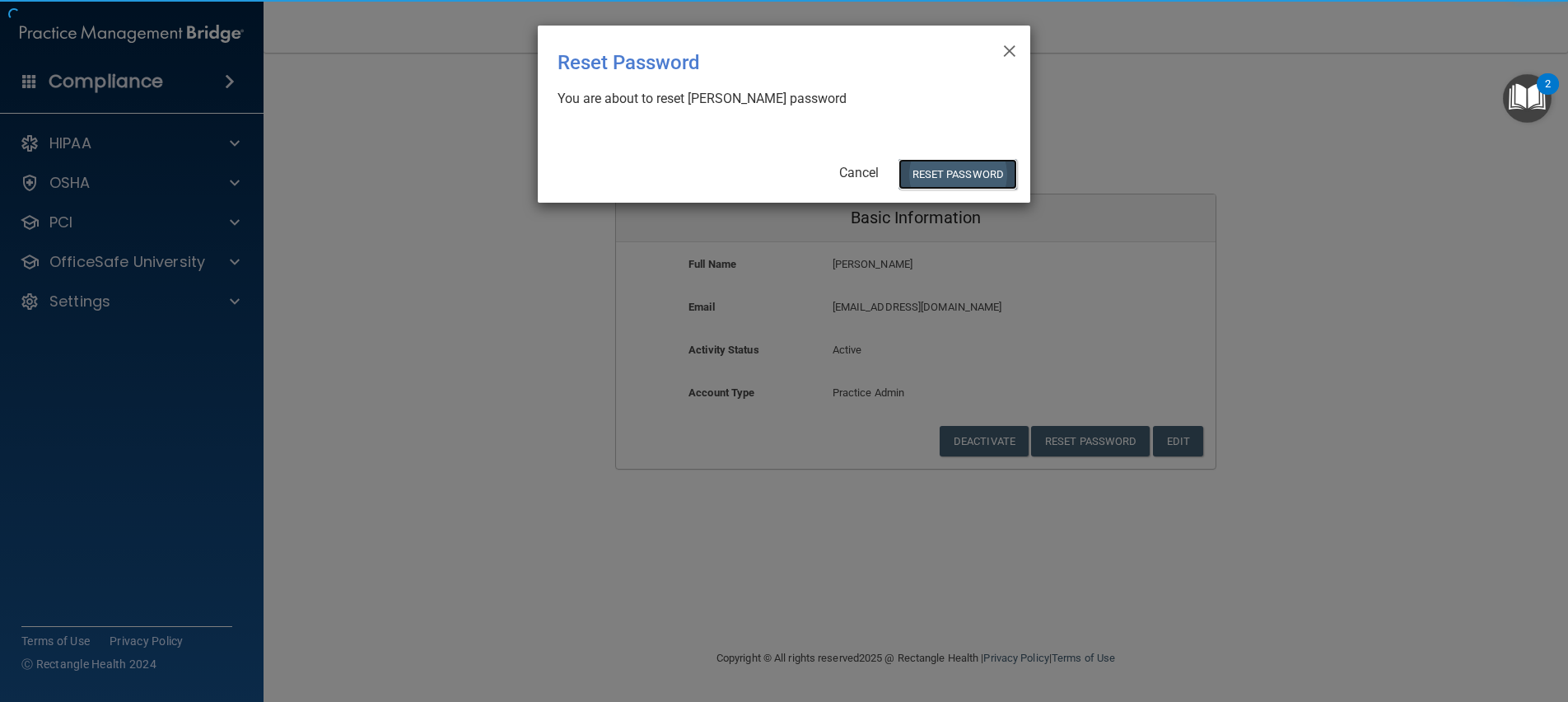
click at [937, 169] on button "Reset Password" at bounding box center [958, 174] width 119 height 31
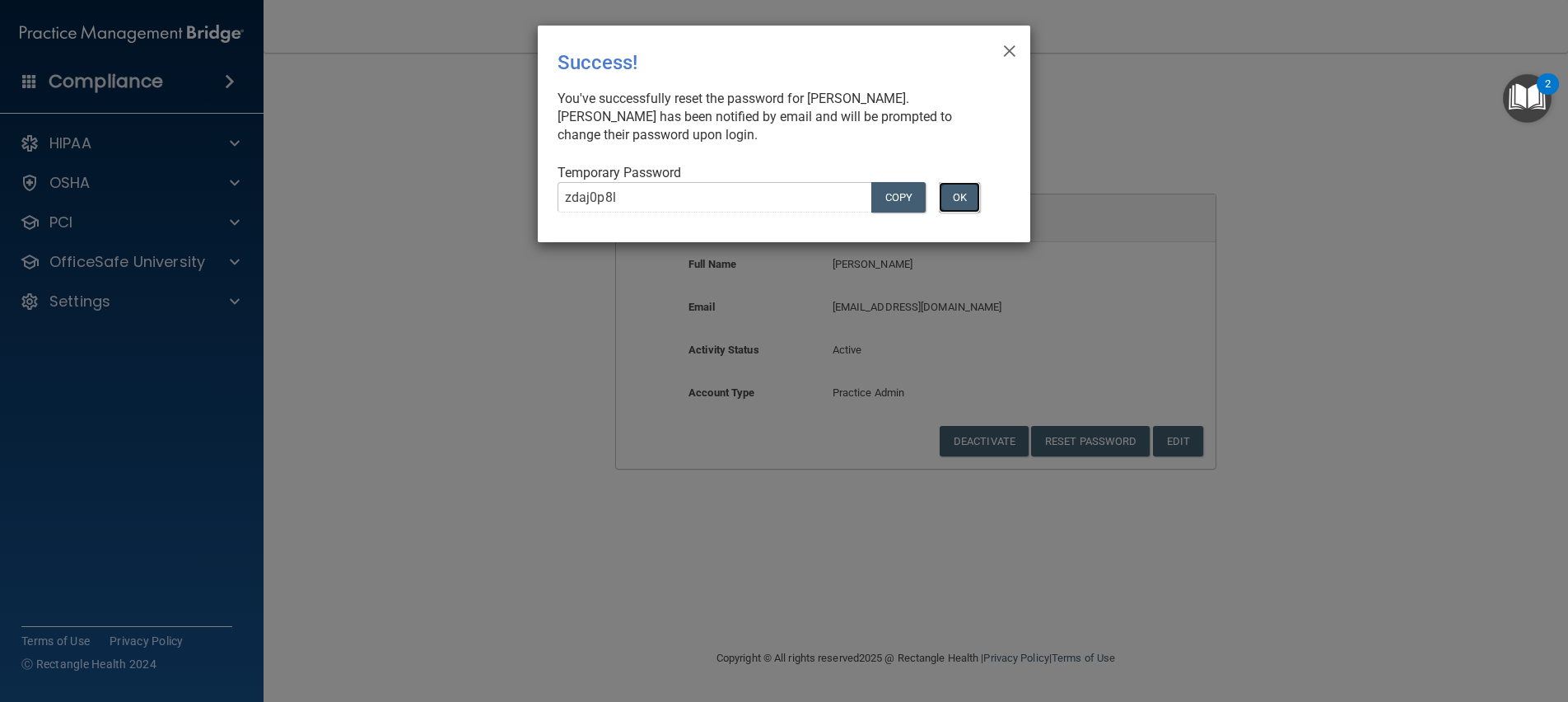
click at [962, 199] on button "OK" at bounding box center [960, 198] width 42 height 31
